Goal: Task Accomplishment & Management: Use online tool/utility

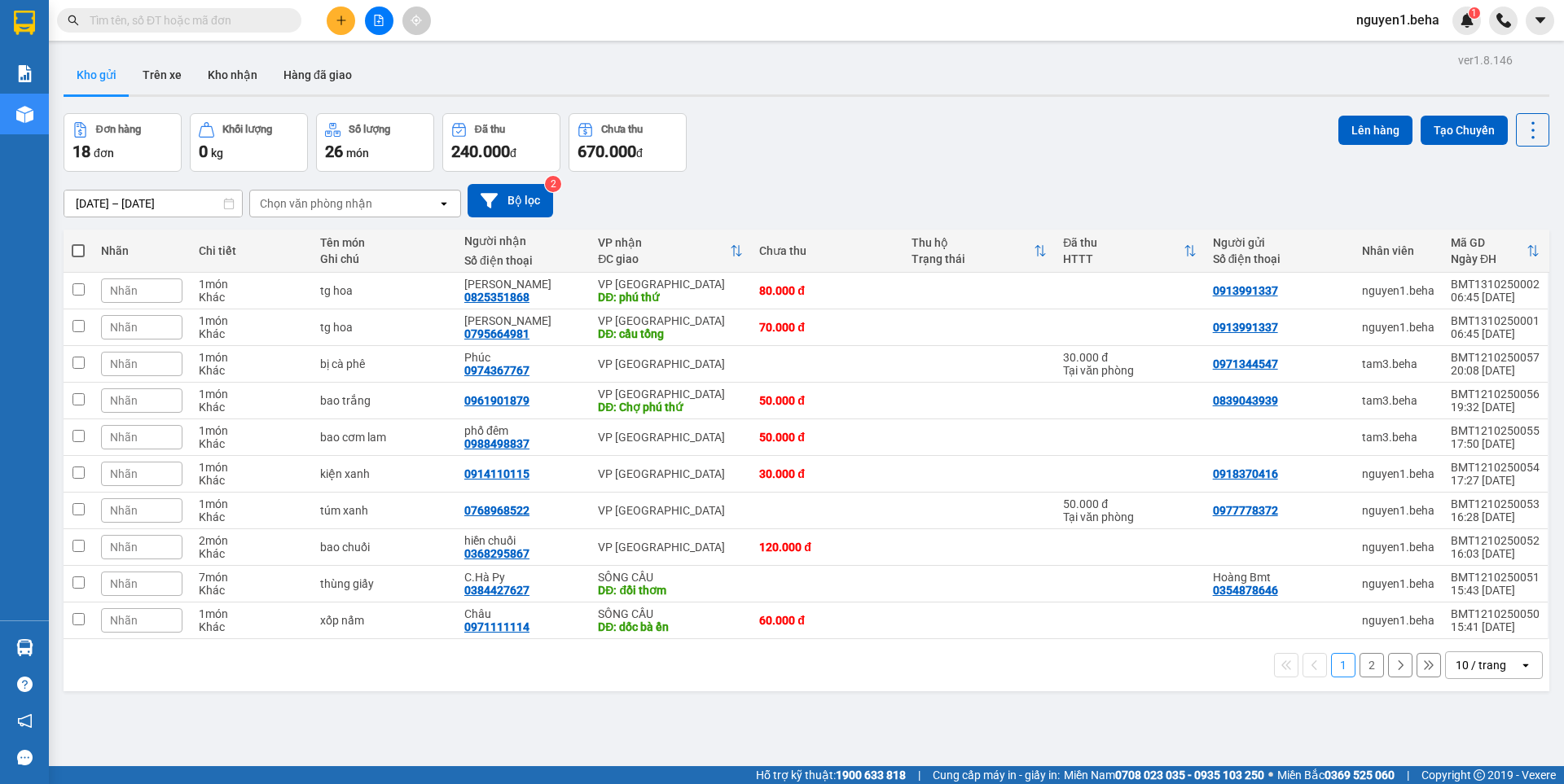
click at [265, 20] on input "text" at bounding box center [186, 21] width 192 height 18
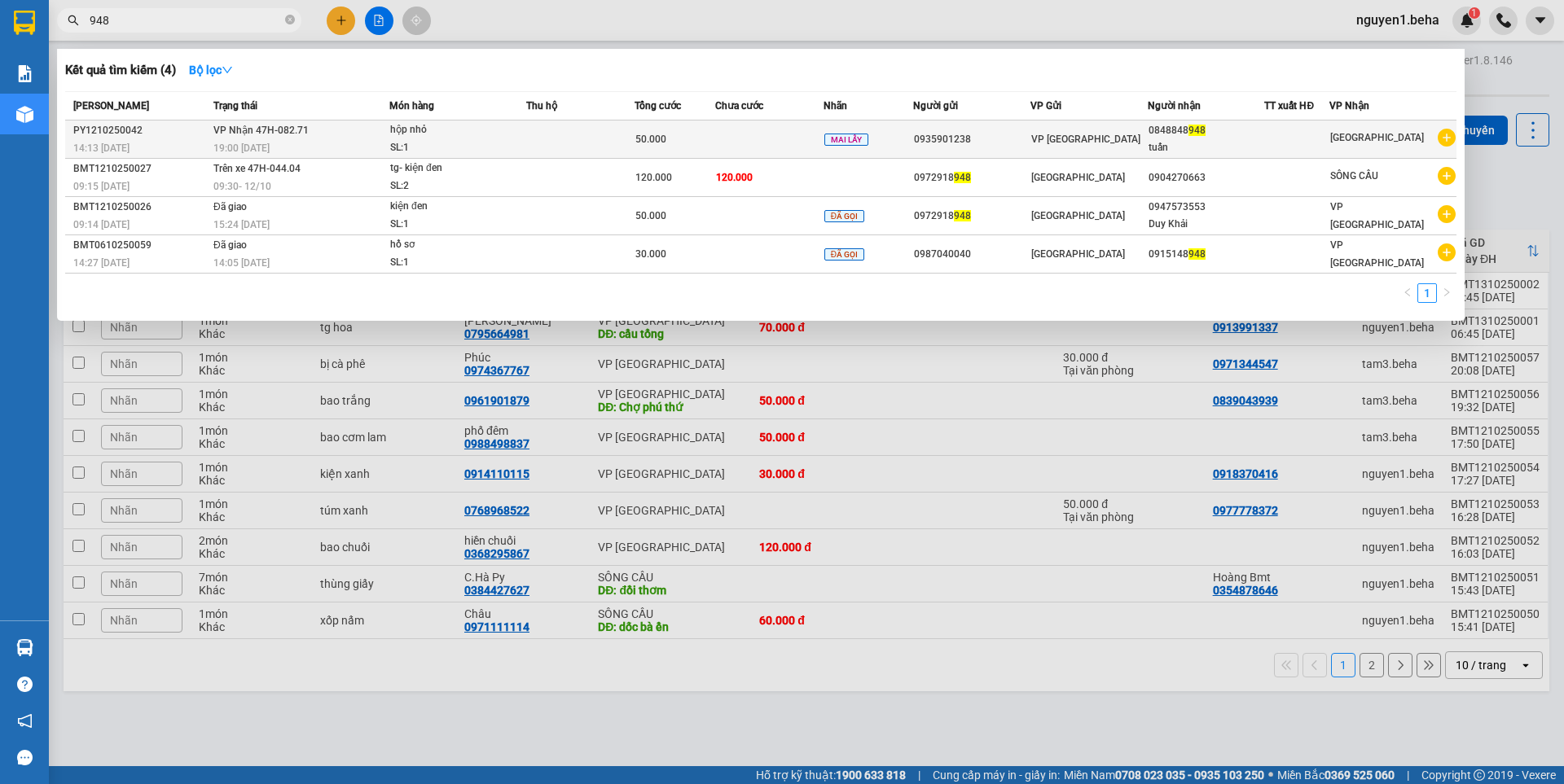
type input "948"
click at [345, 136] on td "VP Nhận 47H-082.71 19:00 [DATE]" at bounding box center [299, 139] width 180 height 38
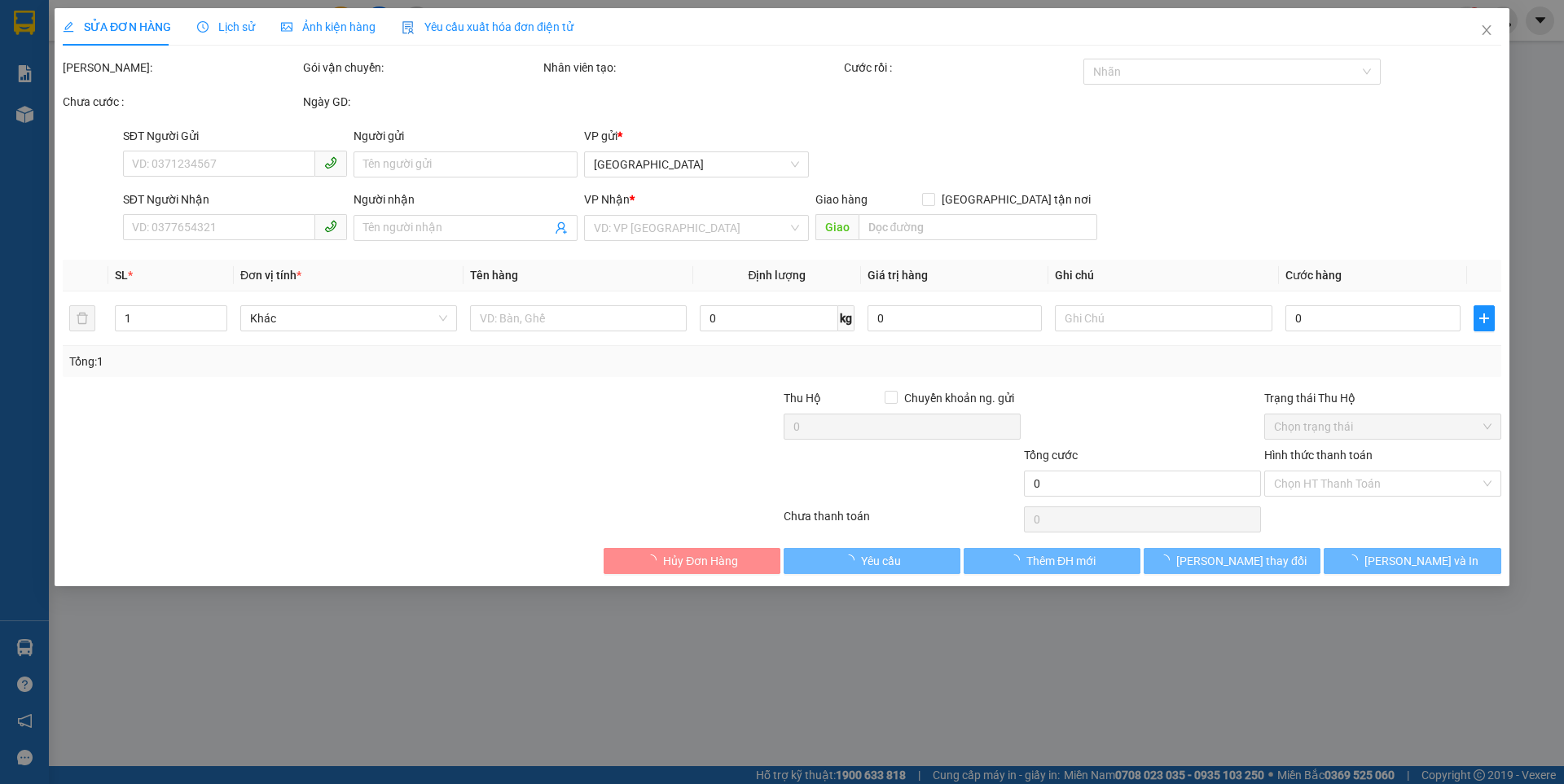
type input "0935901238"
type input "0848848948"
type input "tuấn"
type input "50.000"
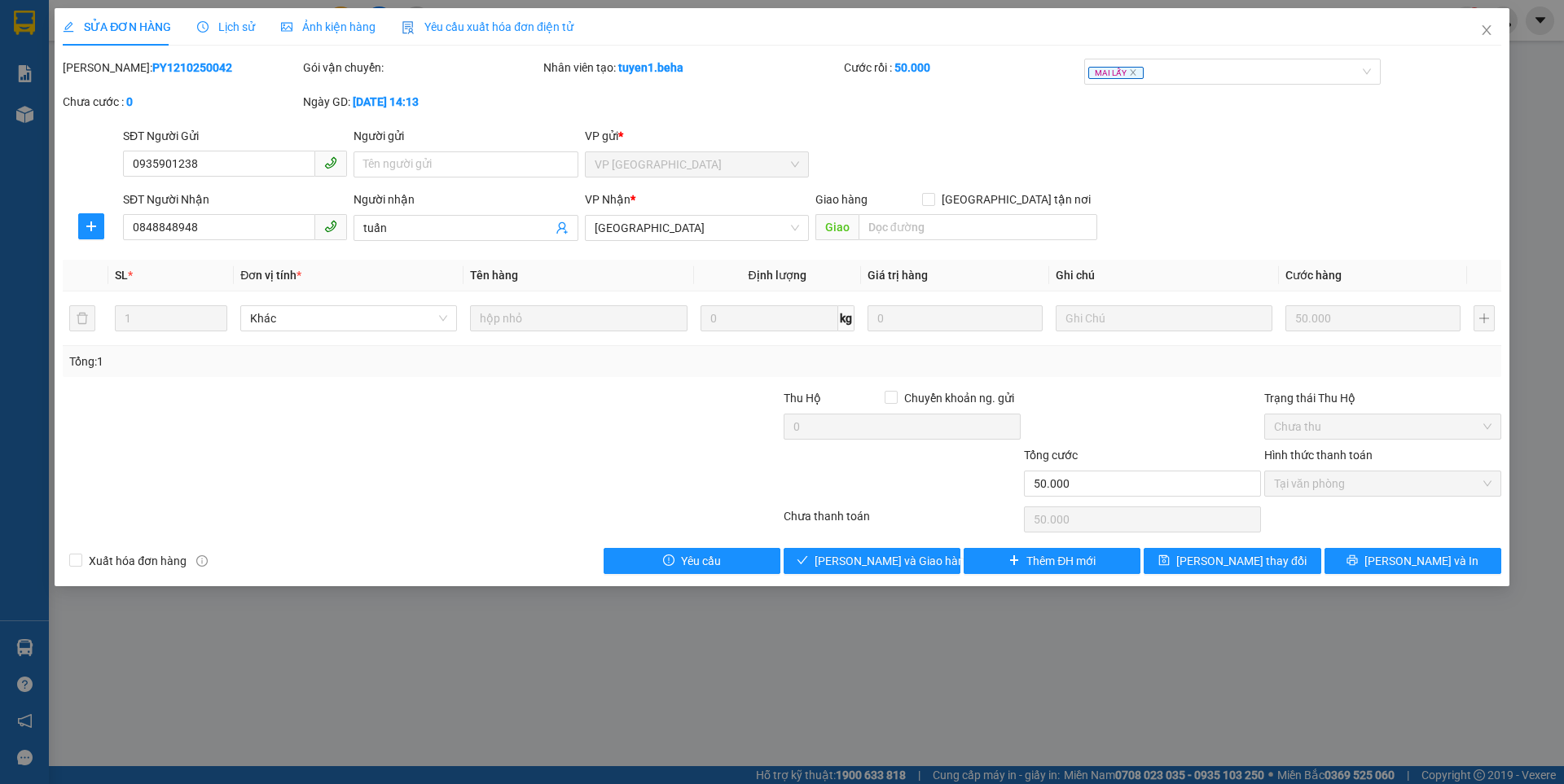
click at [330, 22] on span "Ảnh kiện hàng" at bounding box center [328, 26] width 95 height 13
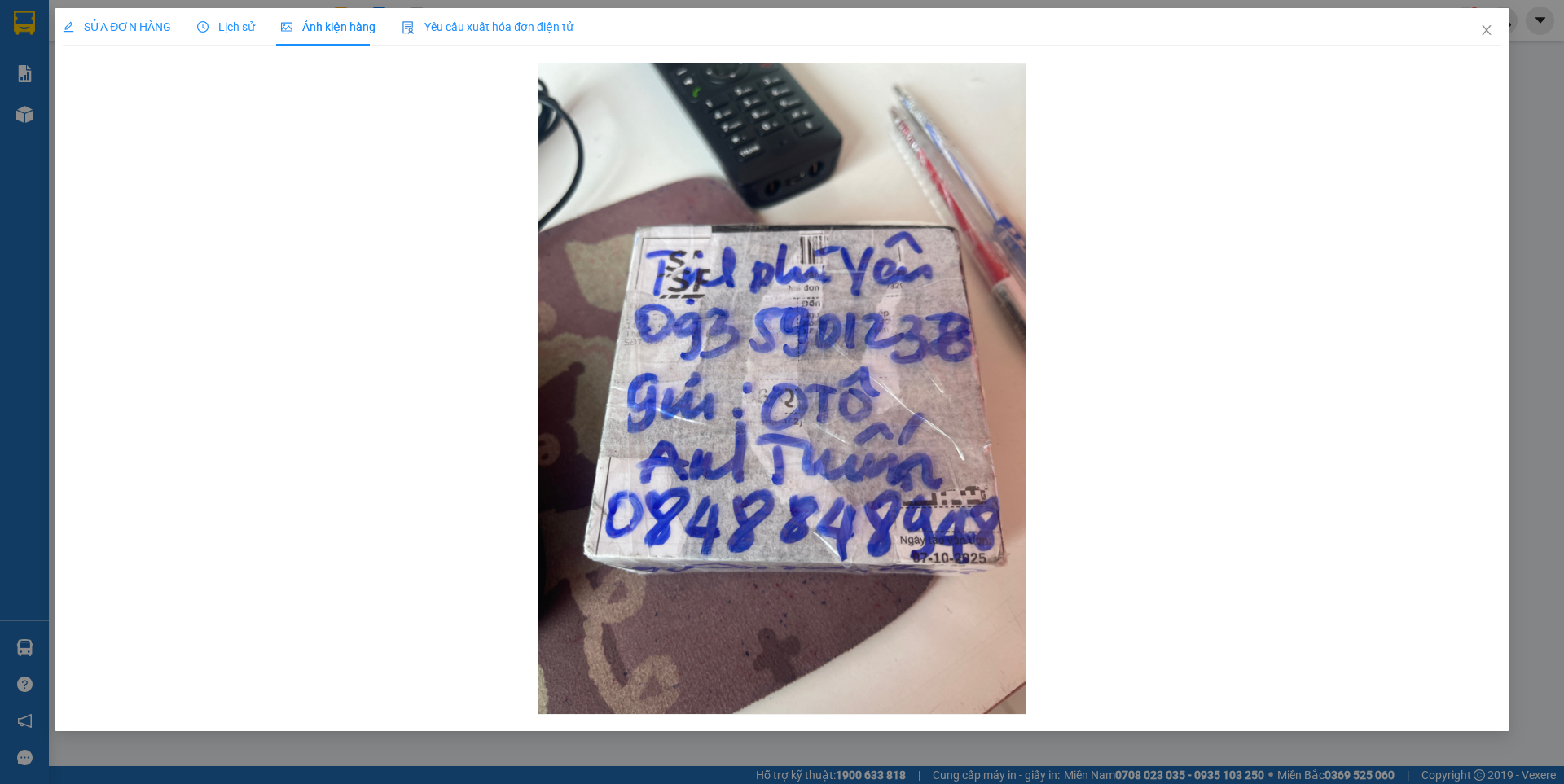
click at [124, 31] on span "SỬA ĐƠN HÀNG" at bounding box center [116, 26] width 108 height 13
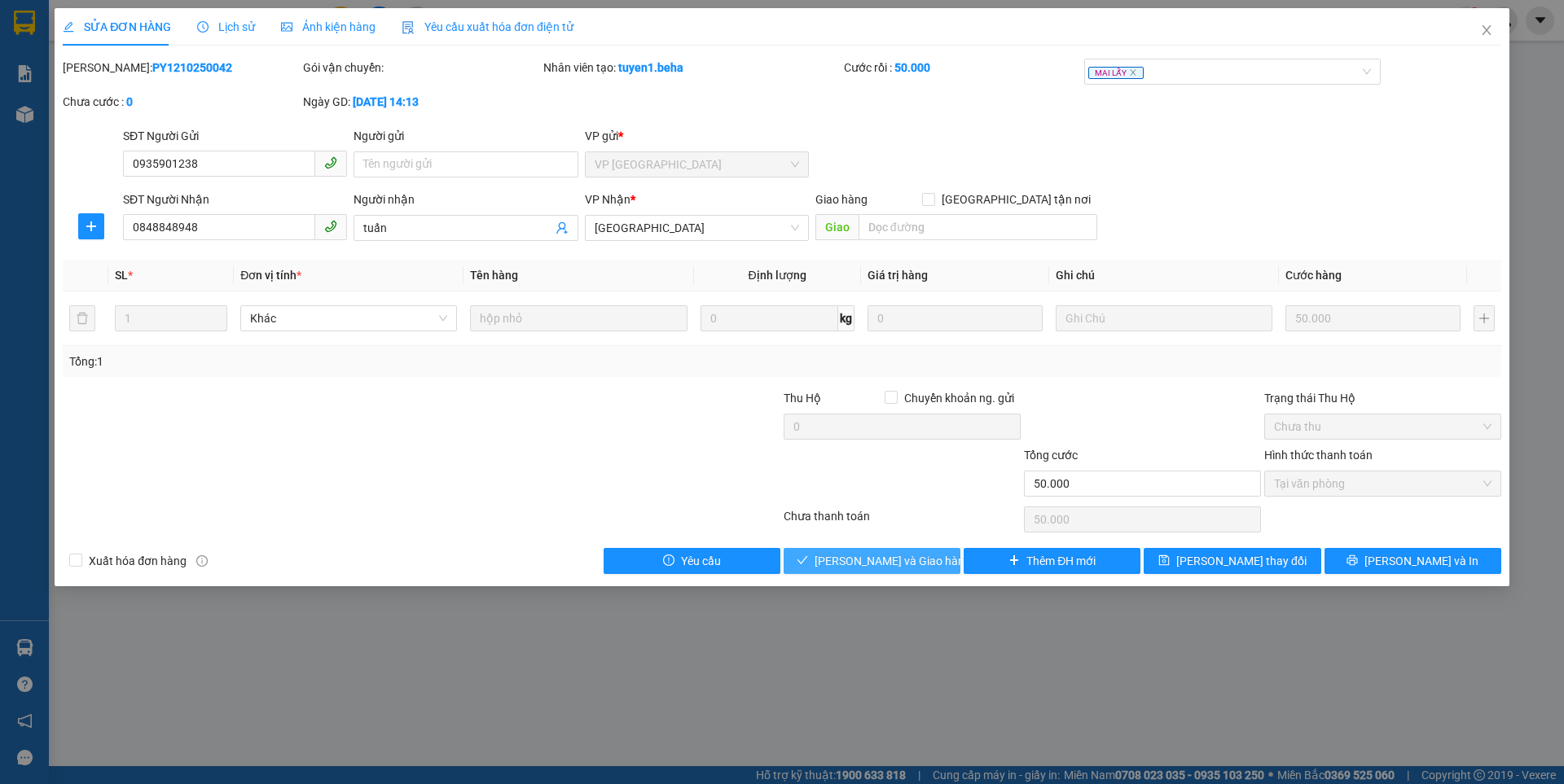
click at [897, 559] on span "[PERSON_NAME] và Giao hàng" at bounding box center [893, 560] width 156 height 18
type input "0"
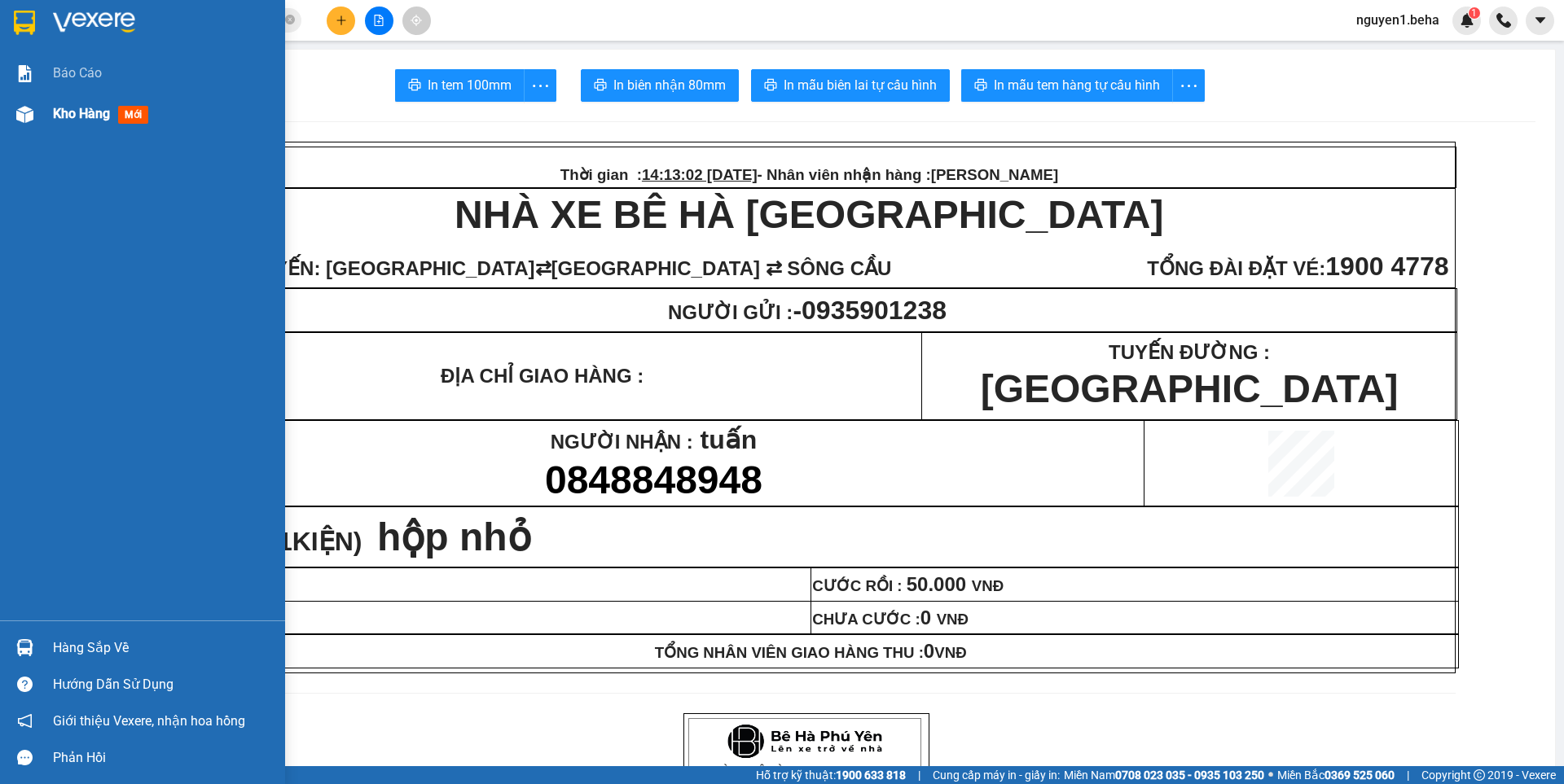
click at [19, 110] on img at bounding box center [25, 114] width 18 height 18
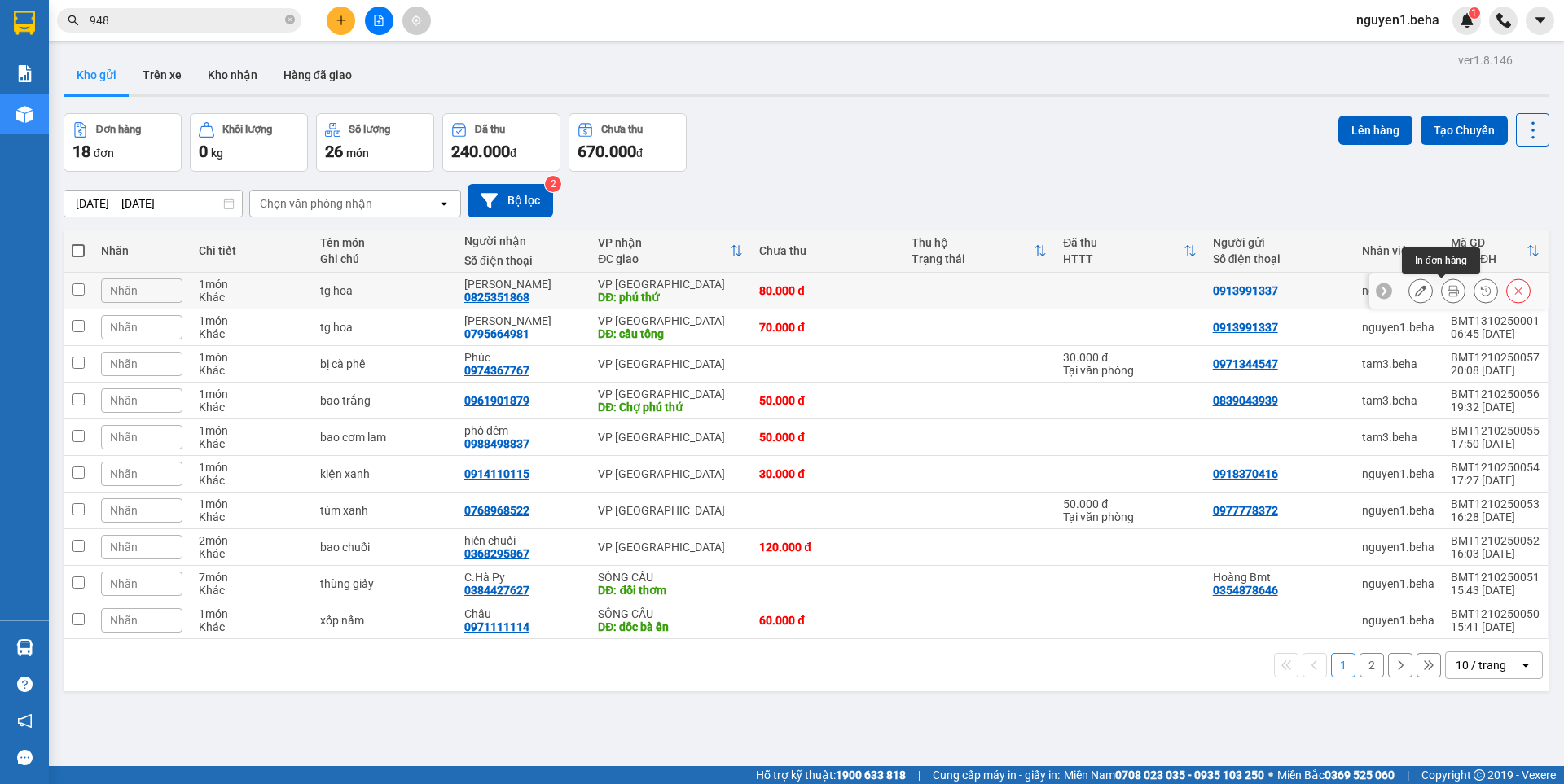
click at [1441, 290] on button at bounding box center [1452, 290] width 22 height 28
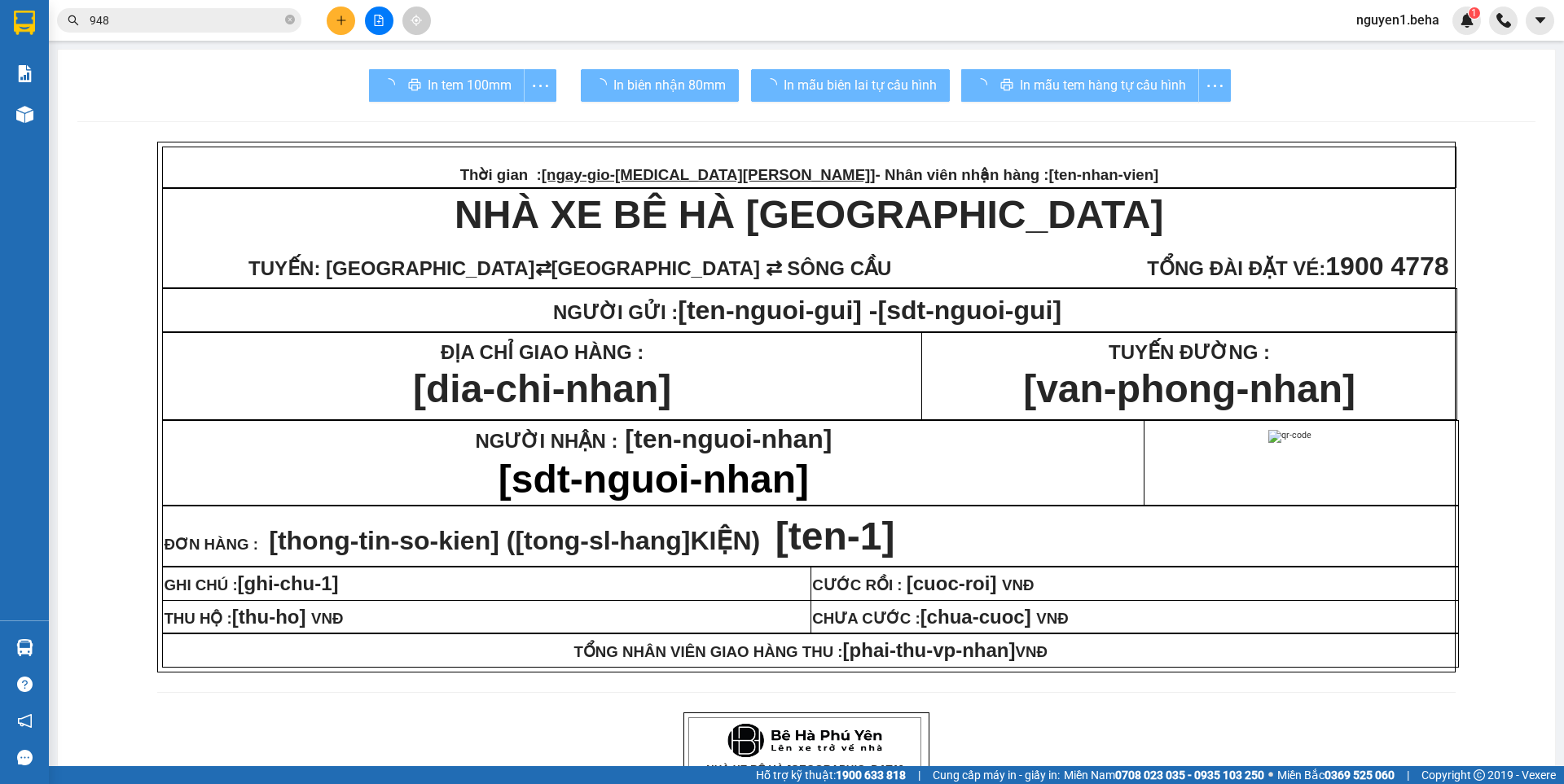
click at [1148, 83] on div "In mẫu tem hàng tự cấu hình" at bounding box center [1096, 85] width 270 height 32
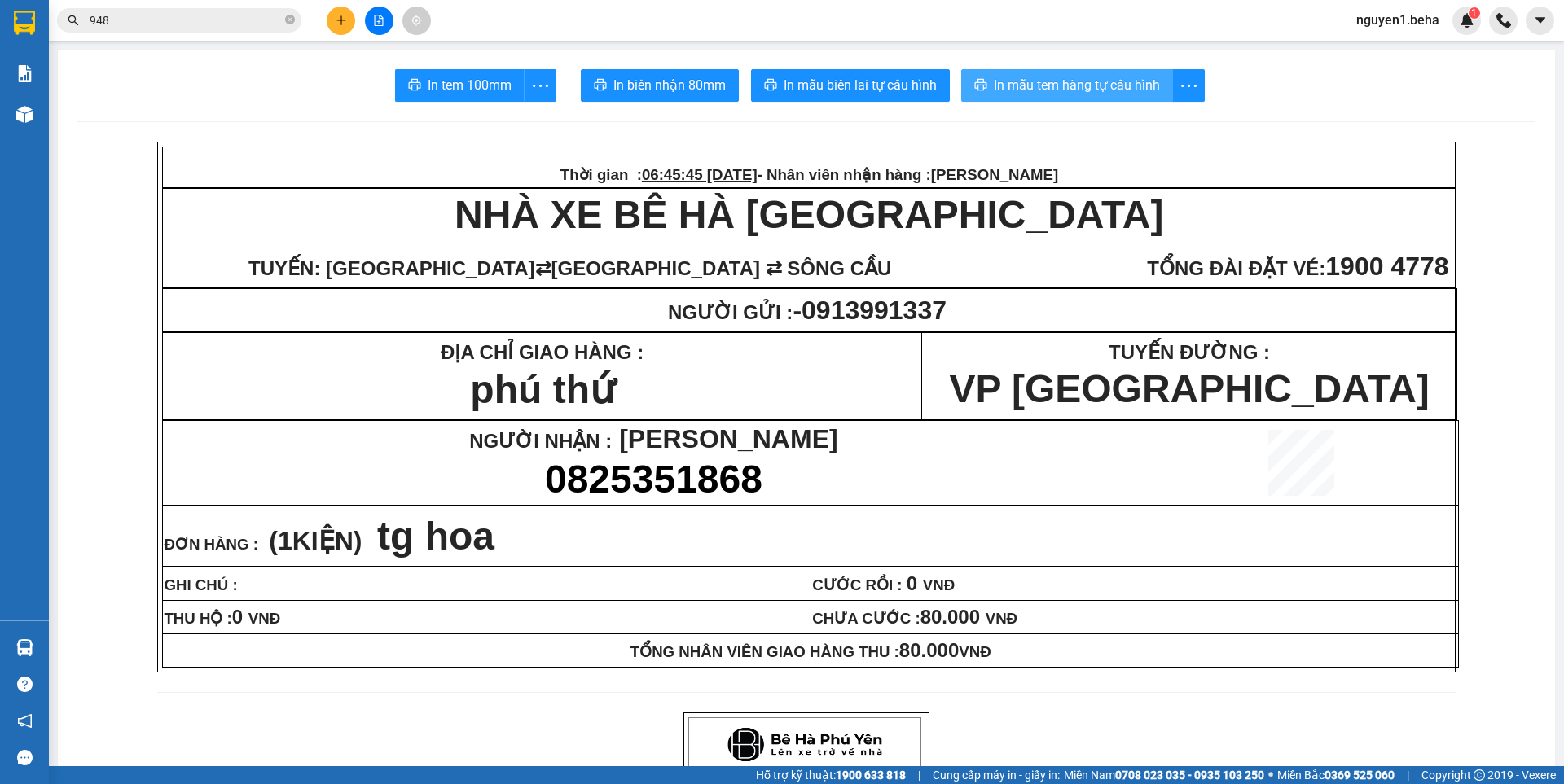
click at [1148, 83] on span "In mẫu tem hàng tự cấu hình" at bounding box center [1077, 85] width 166 height 21
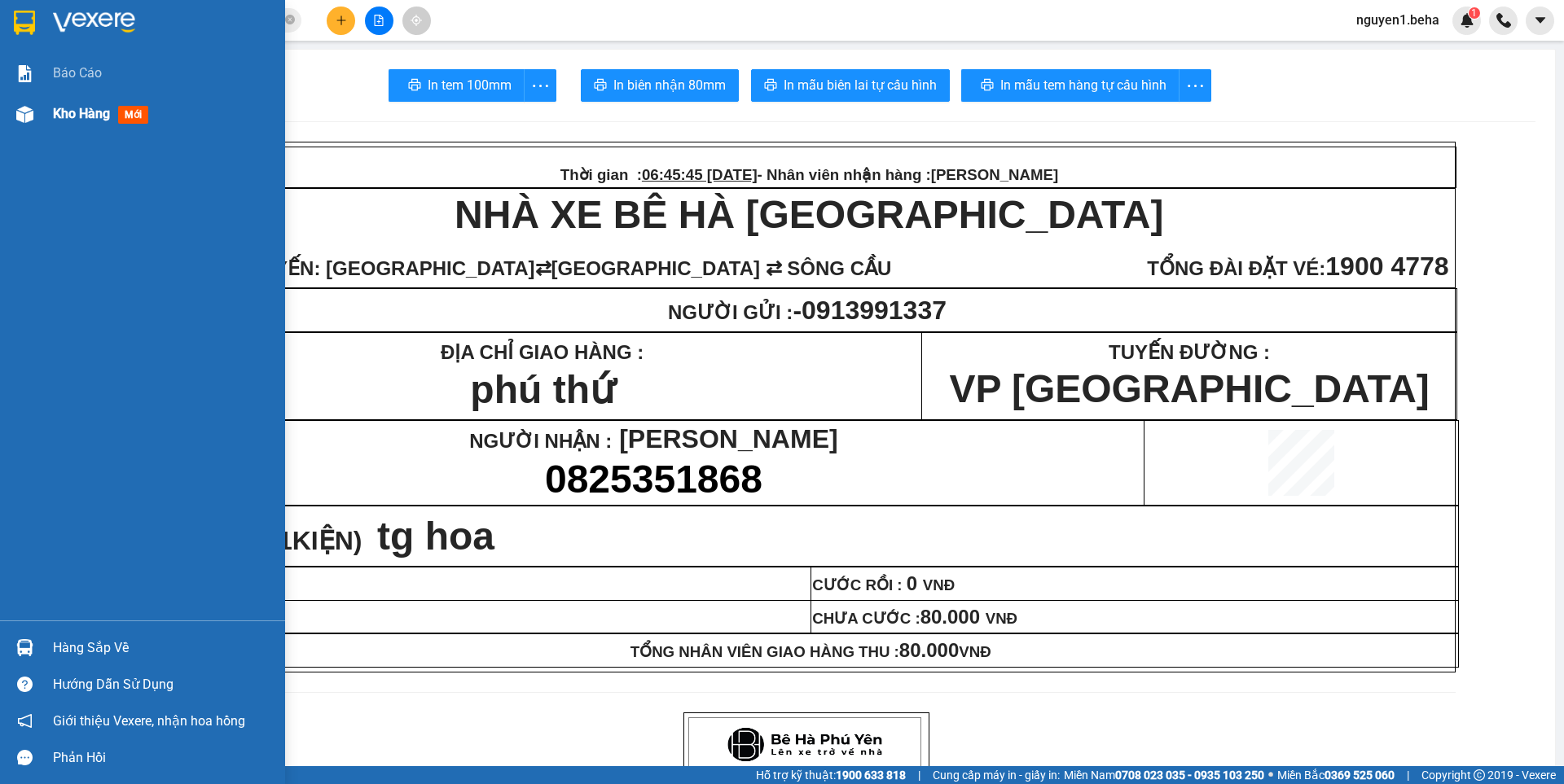
click at [22, 112] on img at bounding box center [25, 114] width 18 height 18
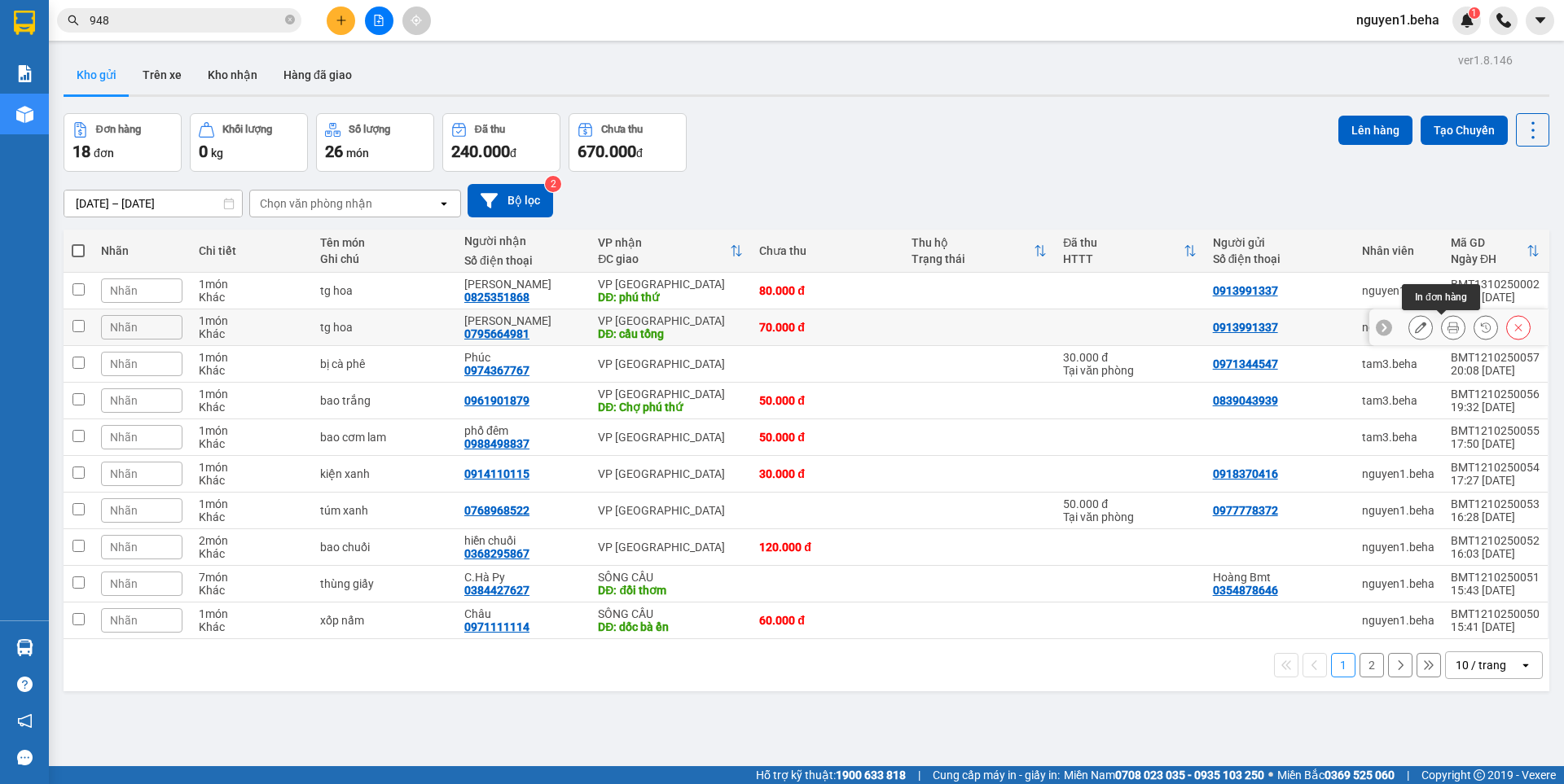
click at [1447, 325] on icon at bounding box center [1453, 327] width 12 height 12
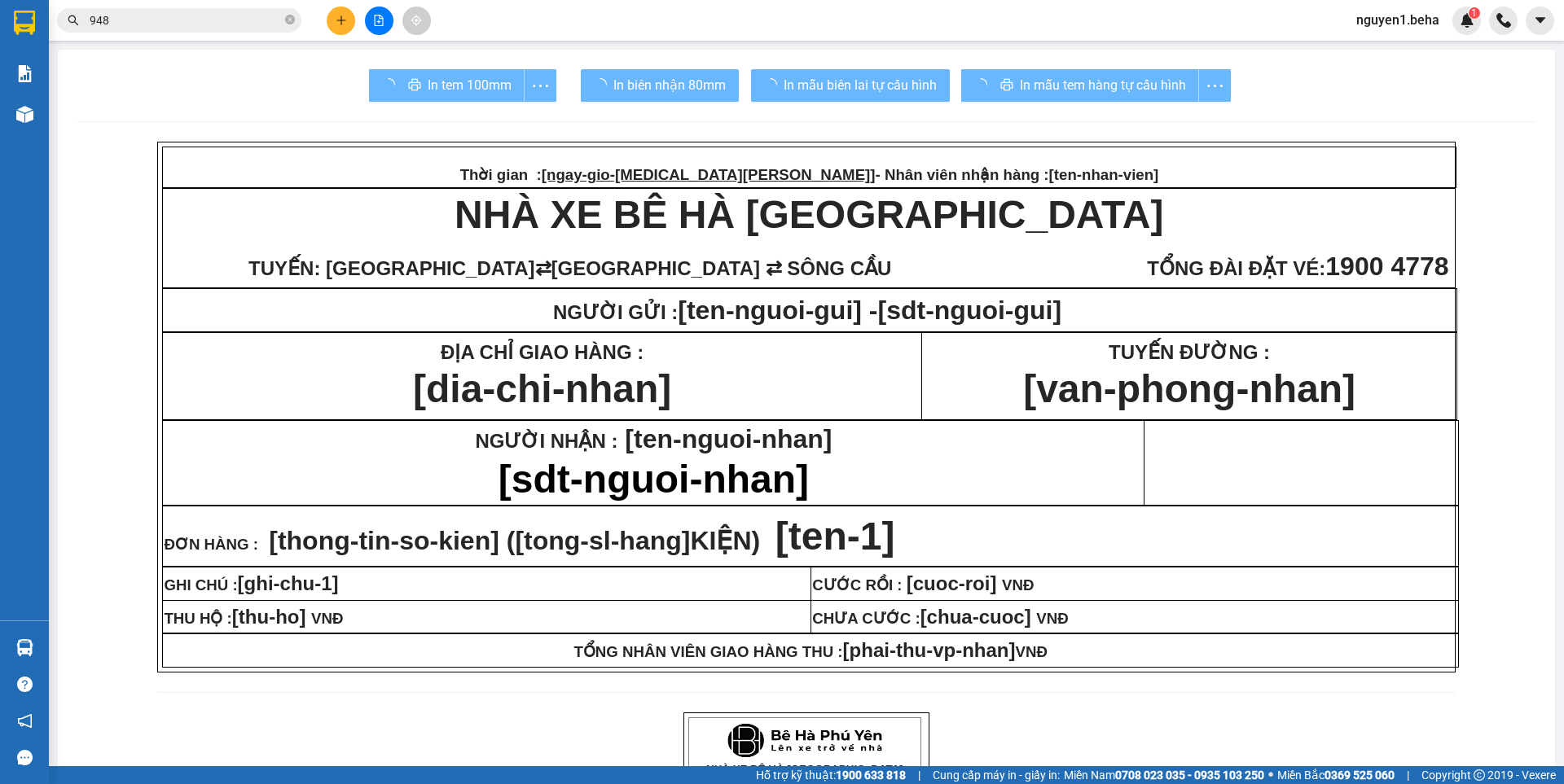
click at [1106, 76] on div "In mẫu tem hàng tự cấu hình" at bounding box center [1096, 85] width 270 height 32
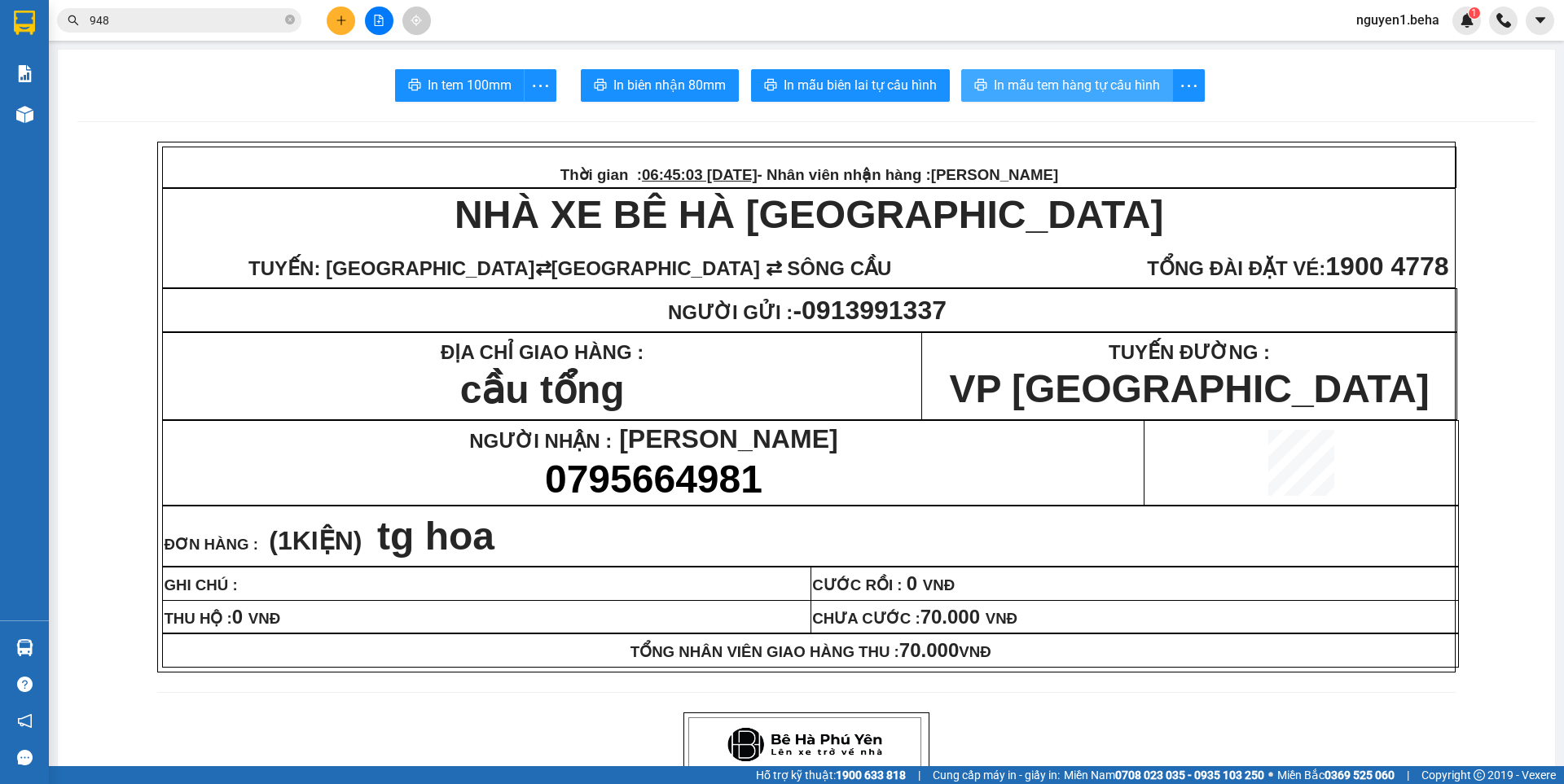
click at [1106, 76] on span "In mẫu tem hàng tự cấu hình" at bounding box center [1077, 85] width 166 height 21
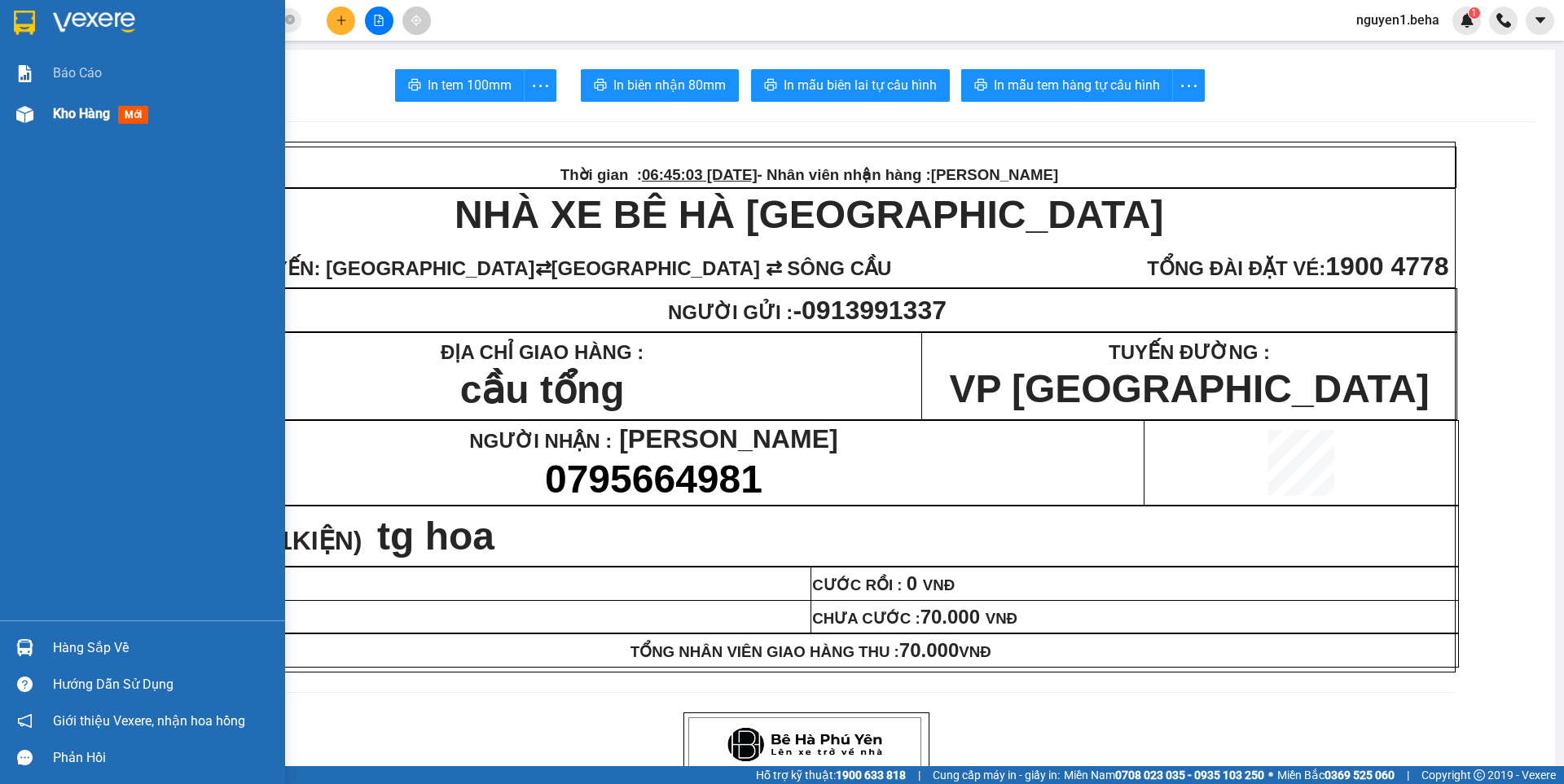
click at [33, 120] on div at bounding box center [24, 114] width 28 height 28
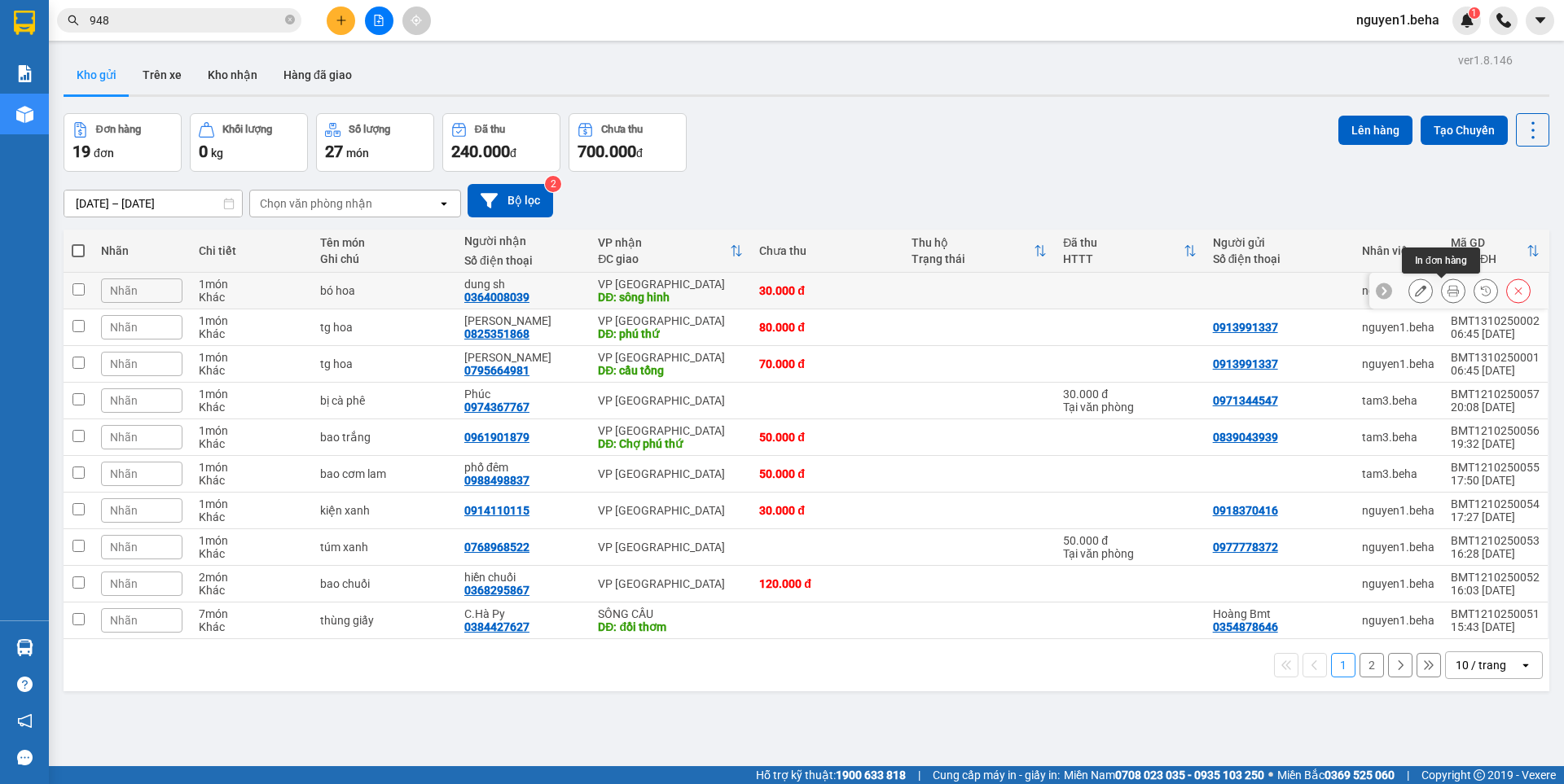
click at [1447, 292] on icon at bounding box center [1453, 291] width 12 height 12
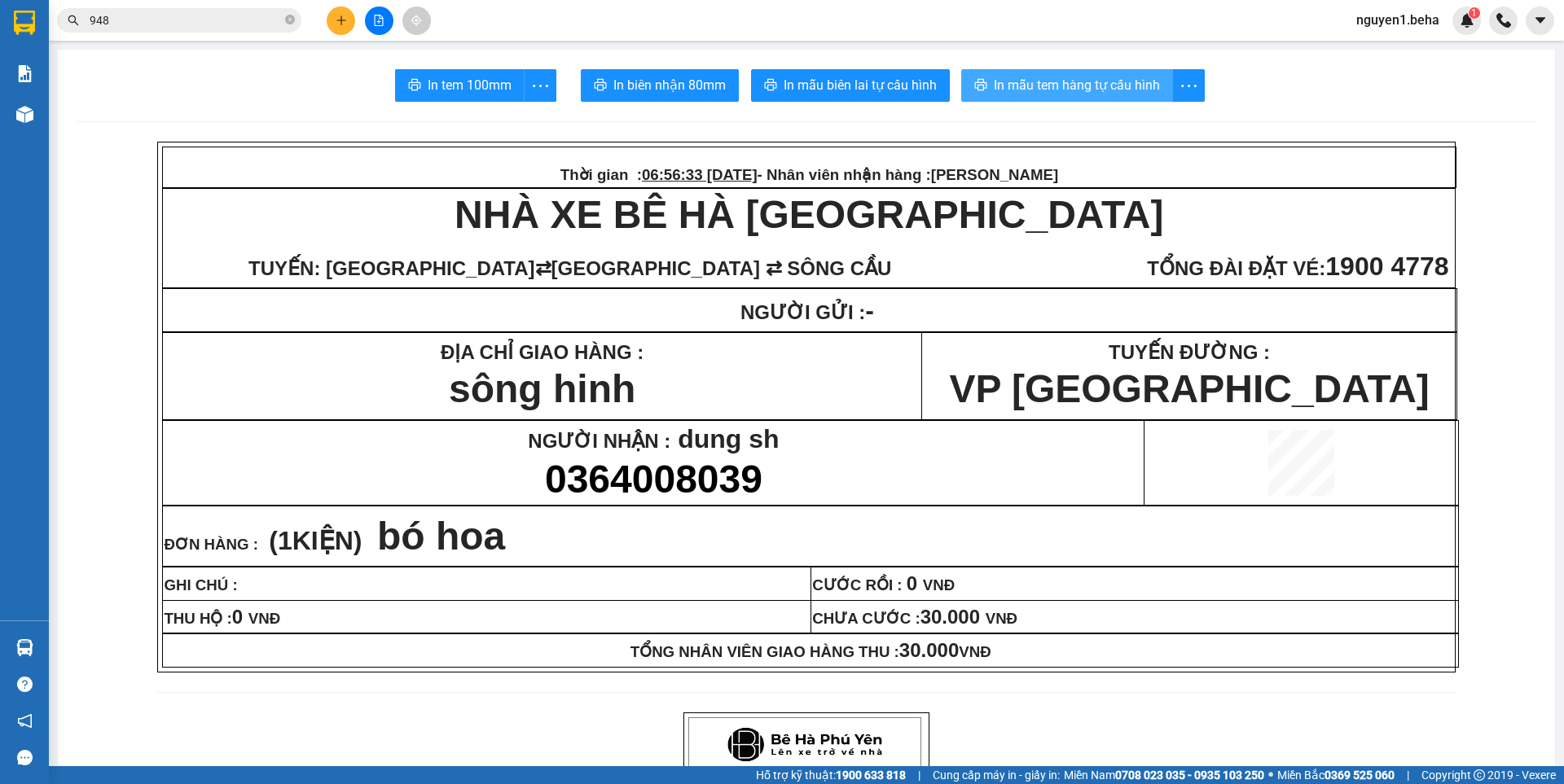
click at [1047, 84] on span "In mẫu tem hàng tự cấu hình" at bounding box center [1077, 85] width 166 height 21
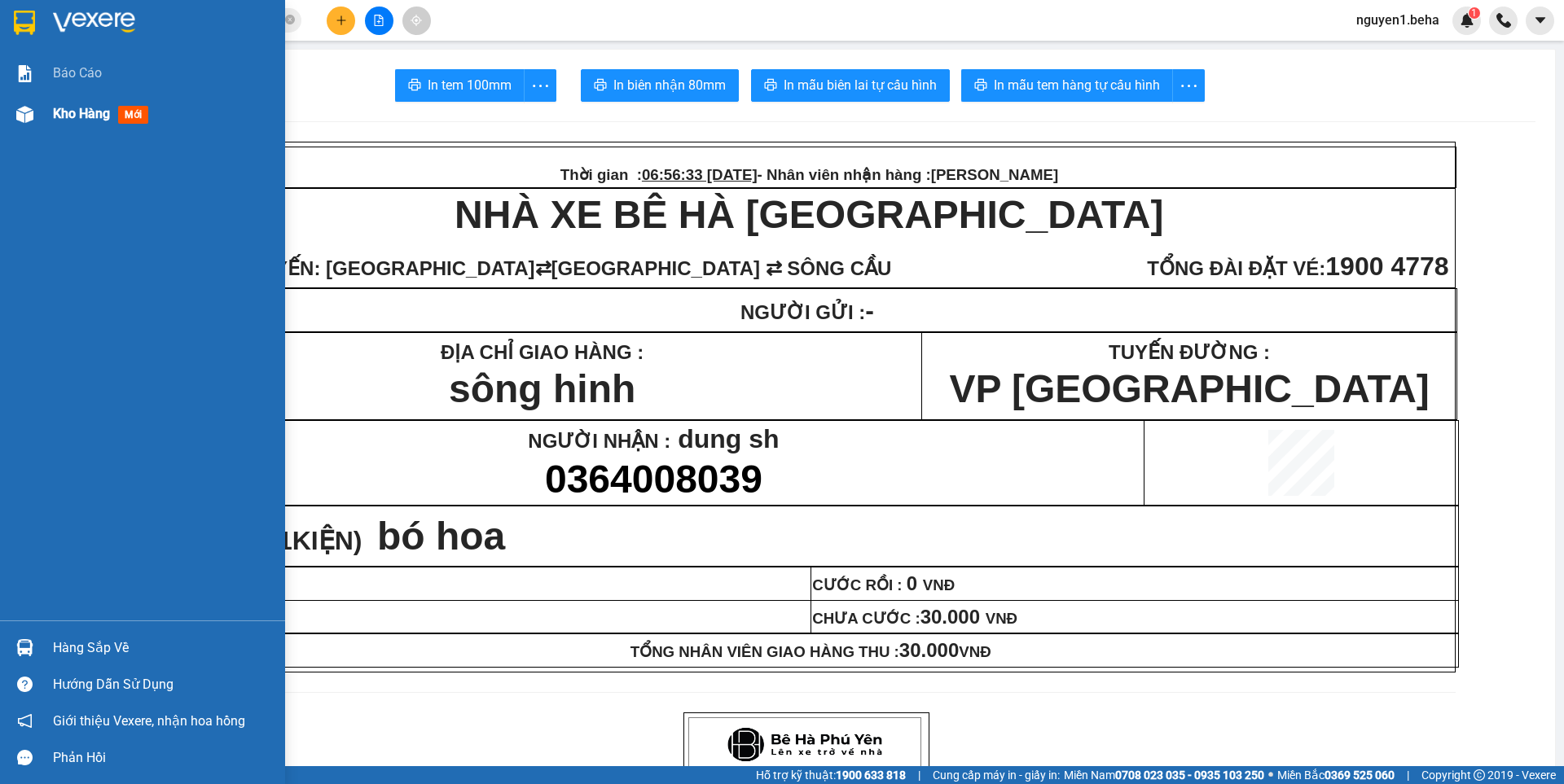
click at [28, 121] on img at bounding box center [25, 114] width 18 height 18
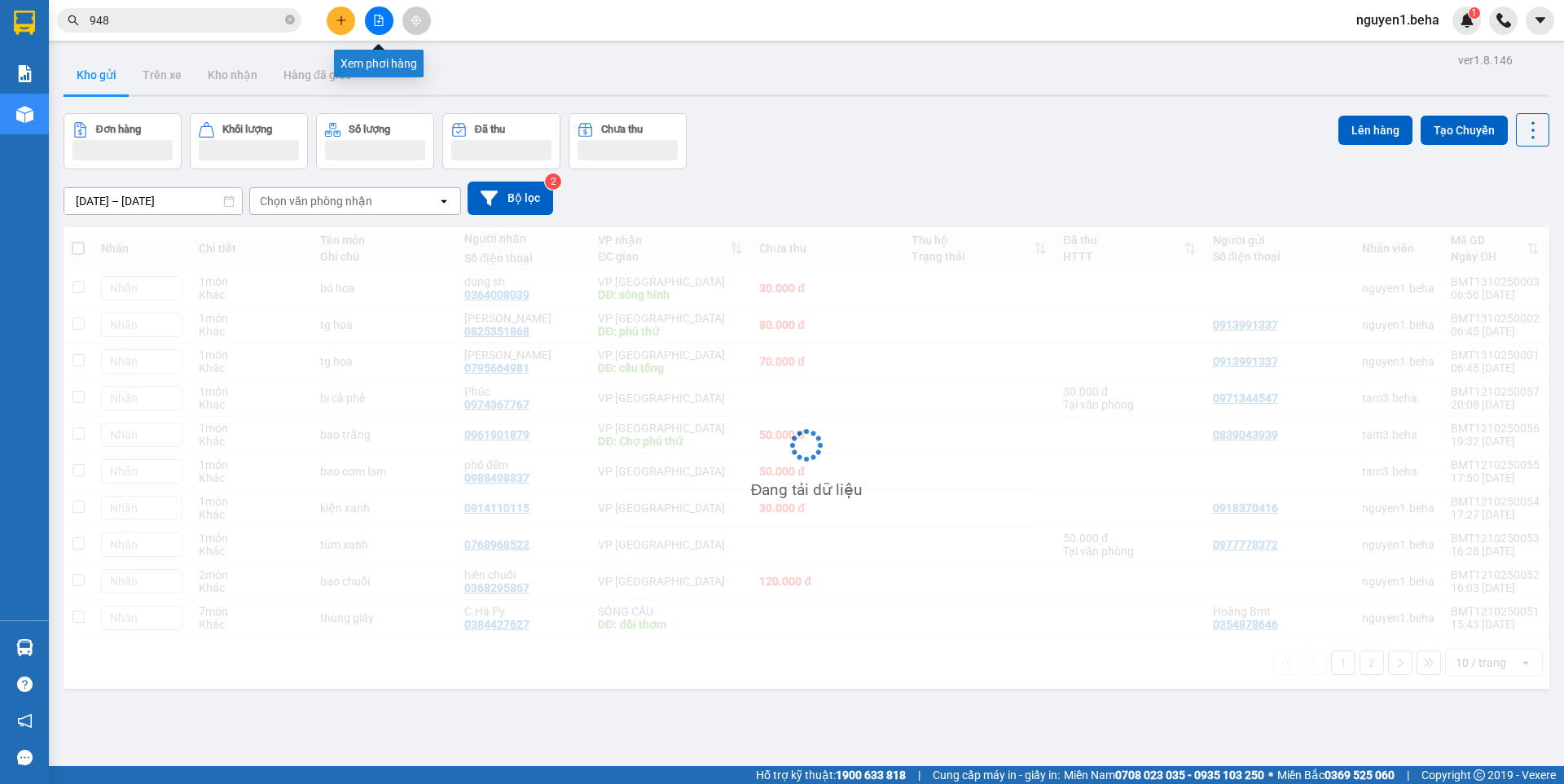
click at [384, 18] on button at bounding box center [378, 21] width 28 height 28
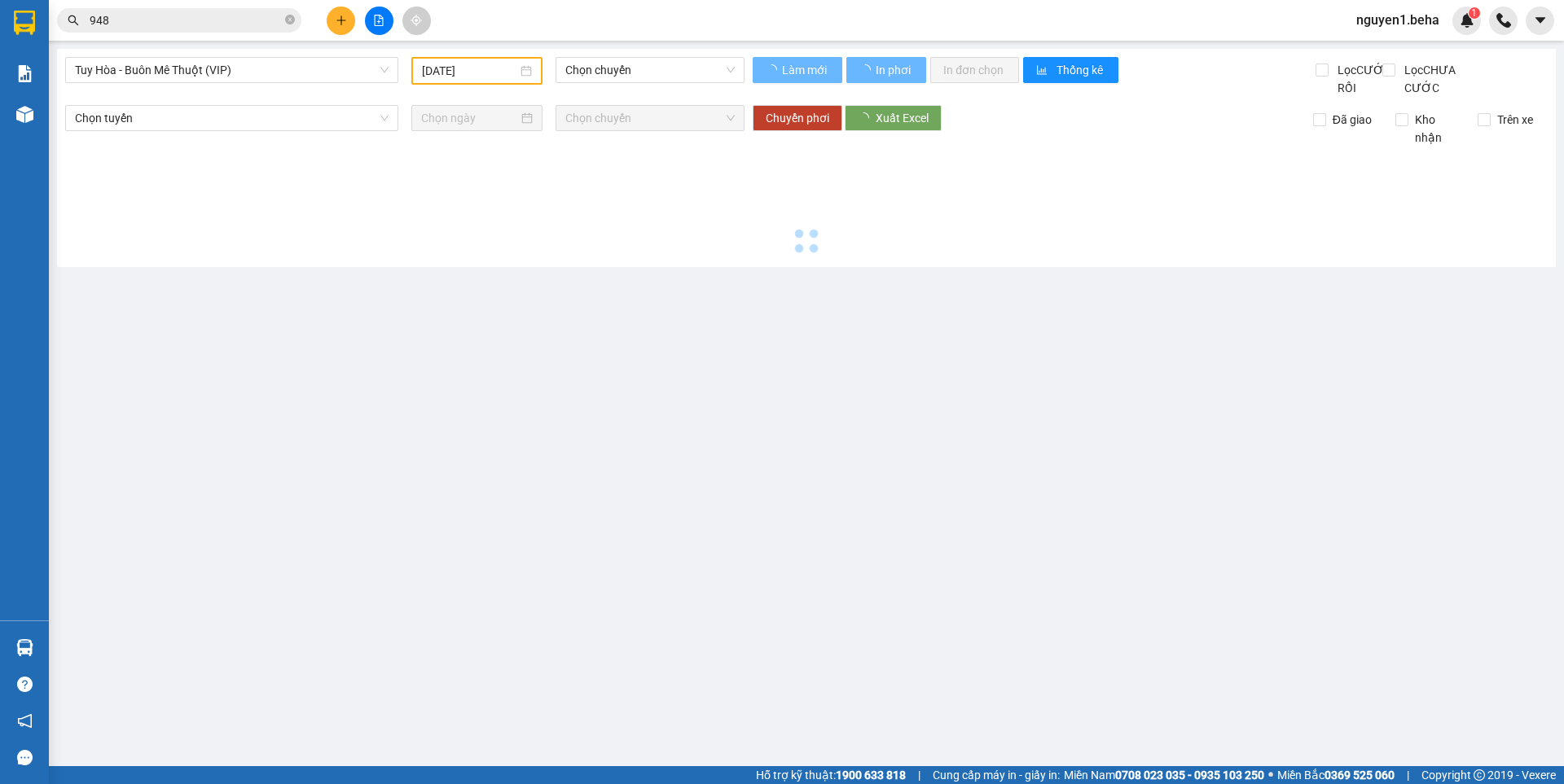
type input "[DATE]"
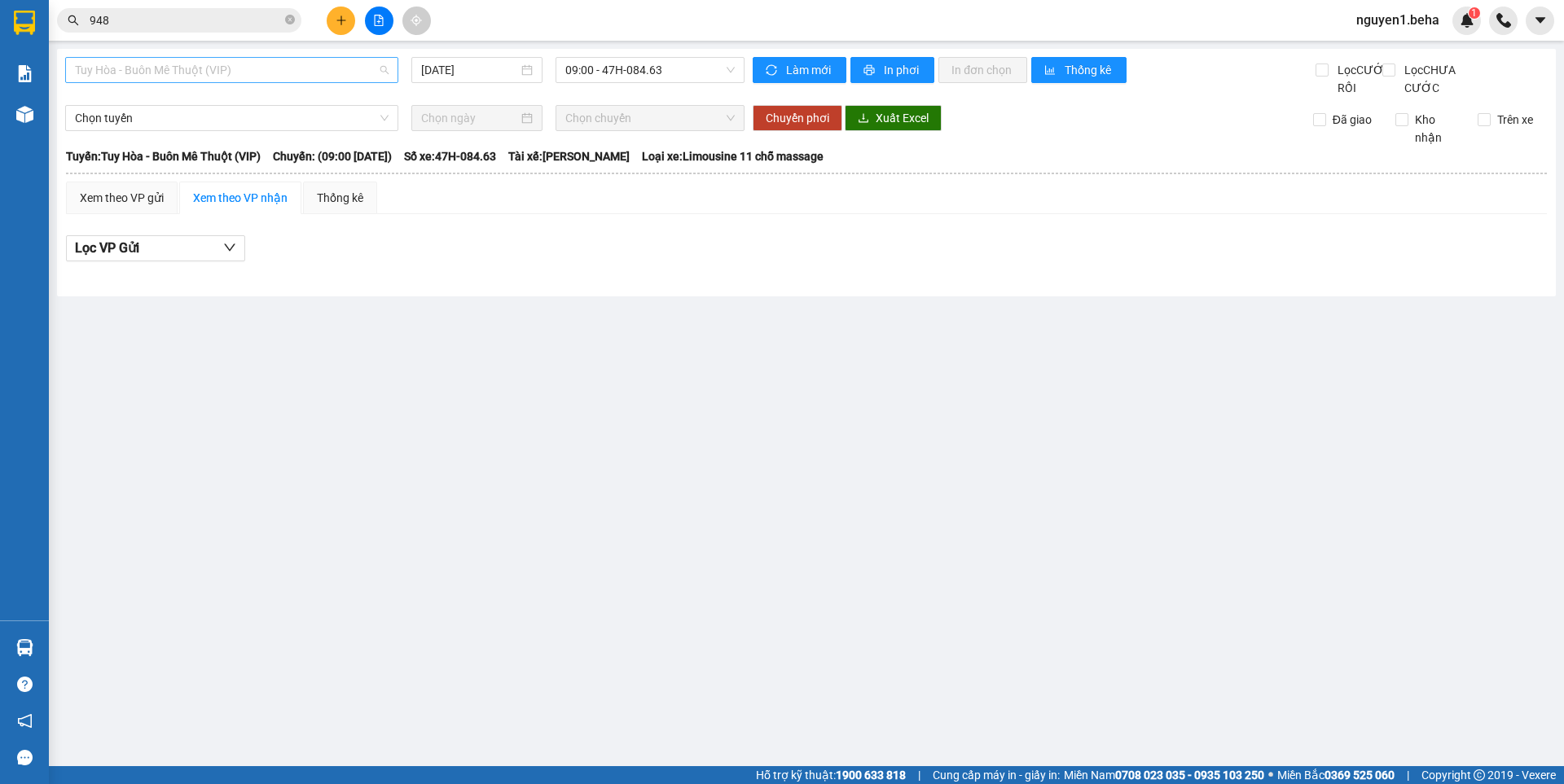
click at [205, 70] on span "Tuy Hòa - Buôn Mê Thuột (VIP)" at bounding box center [232, 69] width 314 height 24
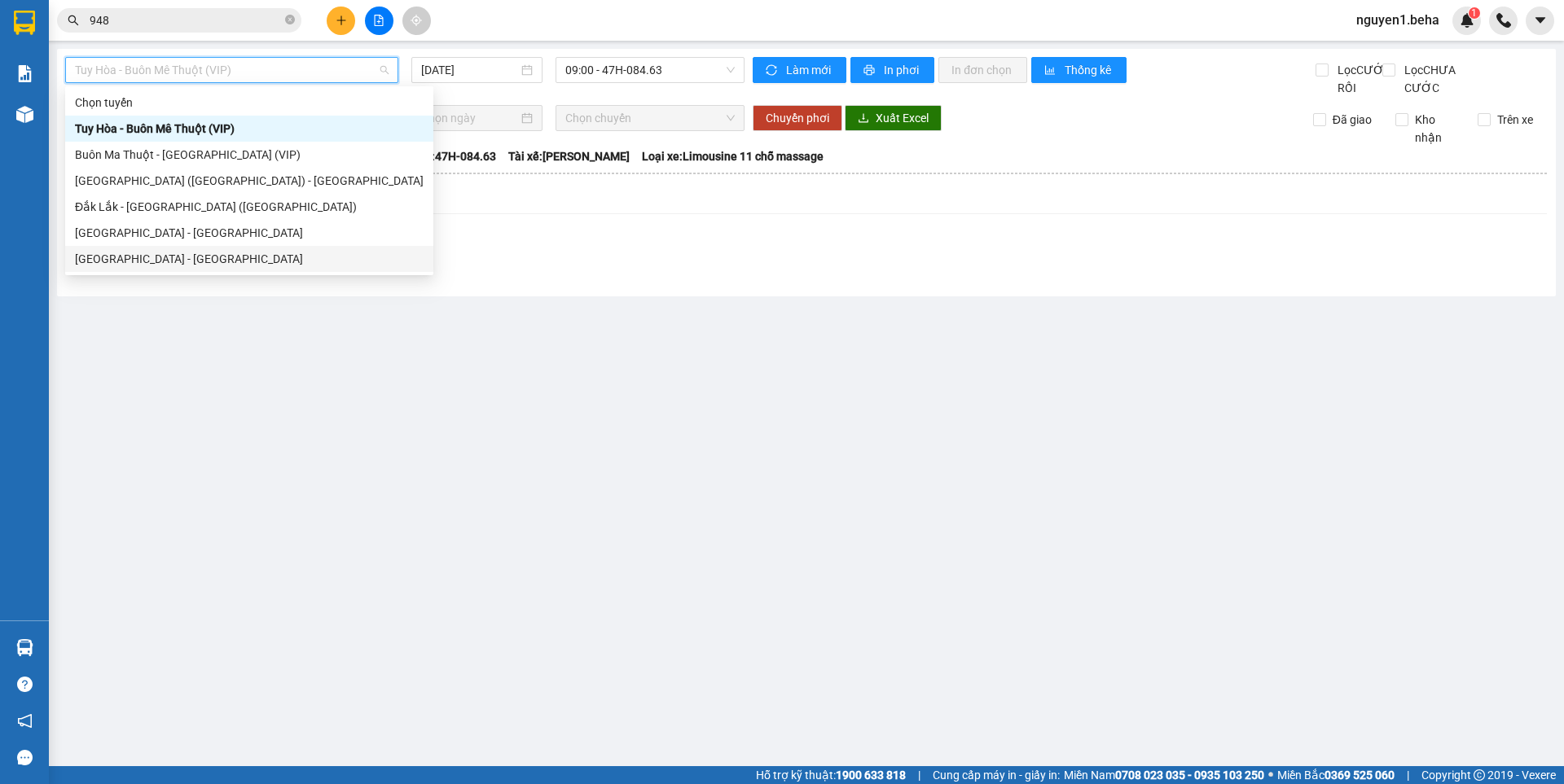
click at [180, 258] on div "[GEOGRAPHIC_DATA] - [GEOGRAPHIC_DATA]" at bounding box center [249, 259] width 349 height 18
type input "[DATE]"
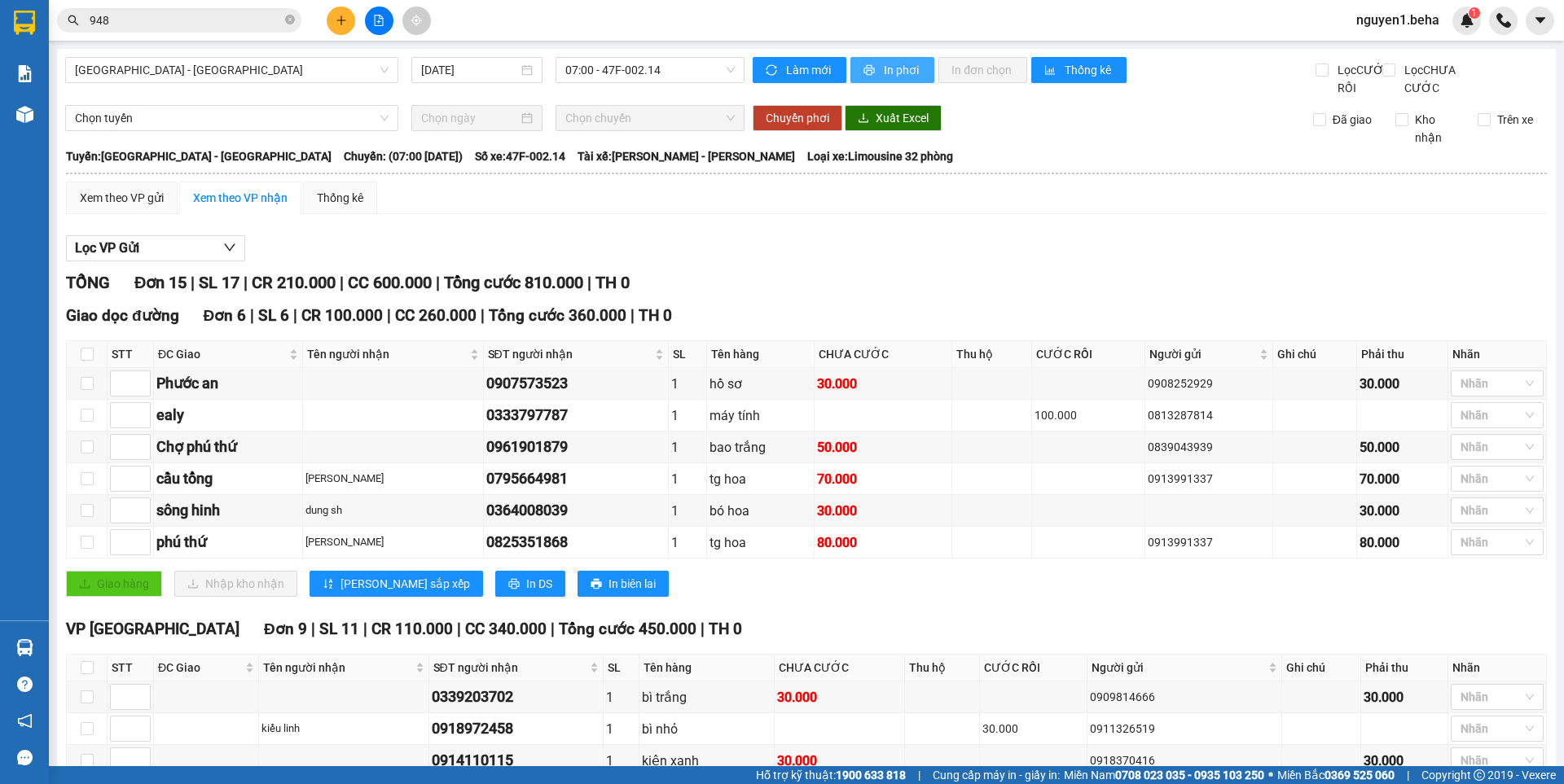
click at [888, 70] on span "In phơi" at bounding box center [902, 70] width 37 height 18
click at [896, 74] on span "In phơi" at bounding box center [902, 70] width 37 height 18
